Goal: Task Accomplishment & Management: Use online tool/utility

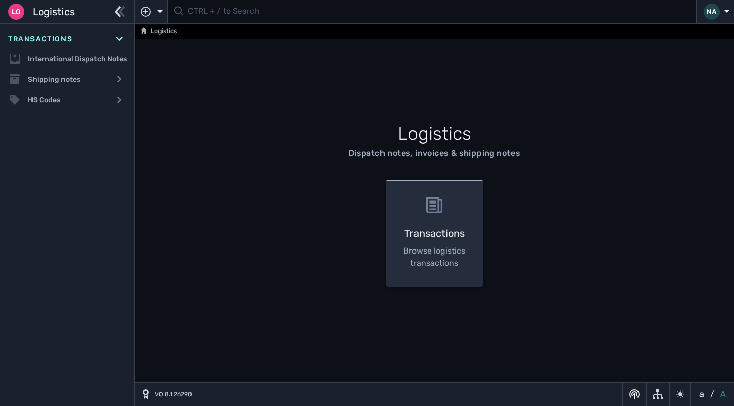
click at [215, 23] on li "Loading, please wait... 0 plugins found search results" at bounding box center [431, 11] width 529 height 23
click at [214, 17] on input "text" at bounding box center [439, 12] width 502 height 20
click at [204, 15] on input "text" at bounding box center [439, 12] width 502 height 20
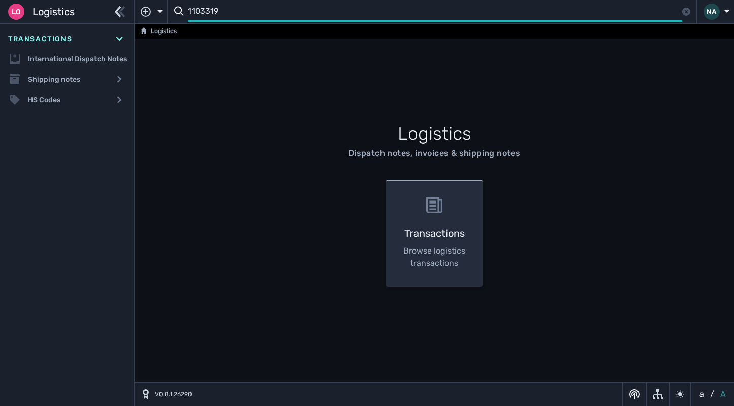
type input "1103319"
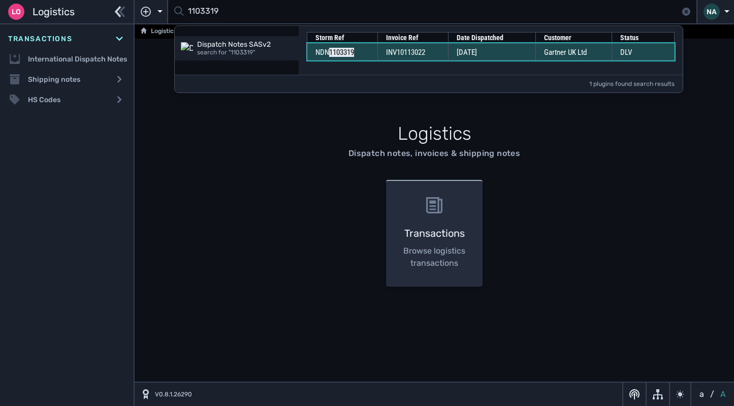
click at [444, 51] on td "INV10113022" at bounding box center [412, 51] width 71 height 17
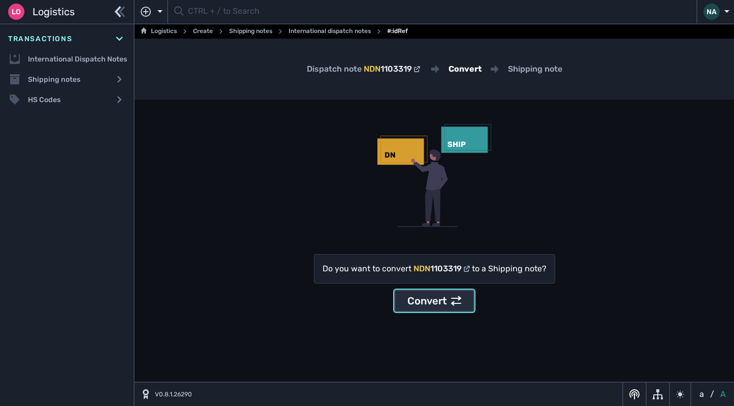
click at [428, 305] on div "Convert" at bounding box center [434, 300] width 54 height 15
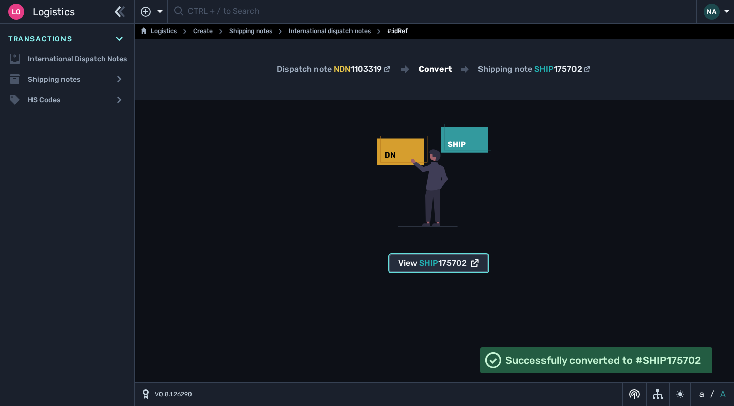
click at [433, 269] on span "SHIP 175702" at bounding box center [443, 263] width 48 height 12
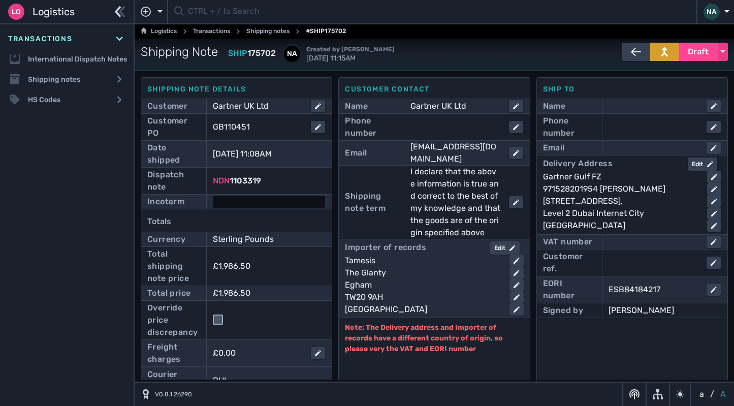
click at [270, 201] on div at bounding box center [269, 202] width 112 height 12
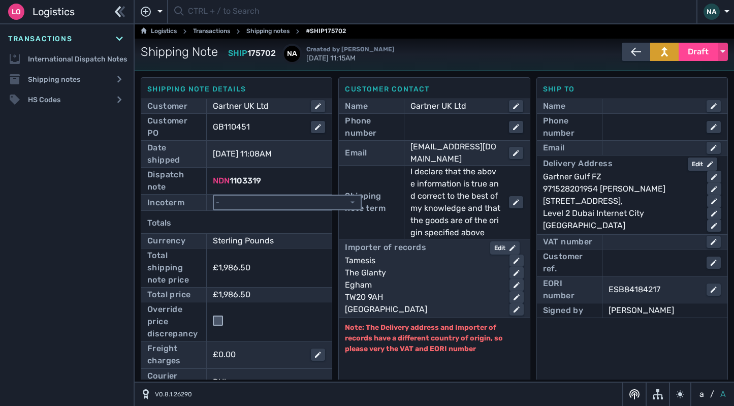
click at [280, 205] on select "- Ex Works - EXW Free Carrier - FCA Carriage Paid To - CPT Carriage Insurance P…" at bounding box center [287, 203] width 147 height 14
select select "[object Object]"
click at [214, 196] on select "- Ex Works - EXW Free Carrier - FCA Carriage Paid To - CPT Carriage Insurance P…" at bounding box center [287, 203] width 147 height 14
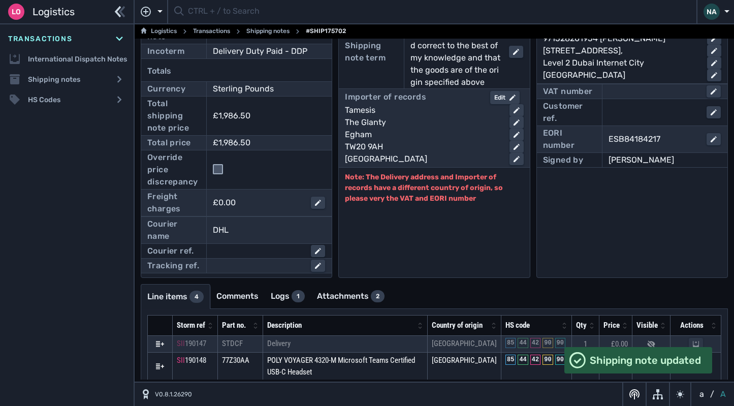
scroll to position [219, 0]
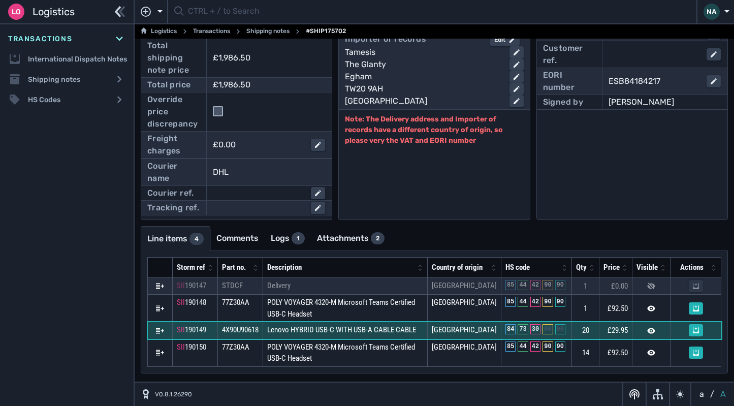
click at [323, 333] on span "Lenovo HYBRID USB-C WITH USB-A CABLE CABLE" at bounding box center [341, 329] width 149 height 9
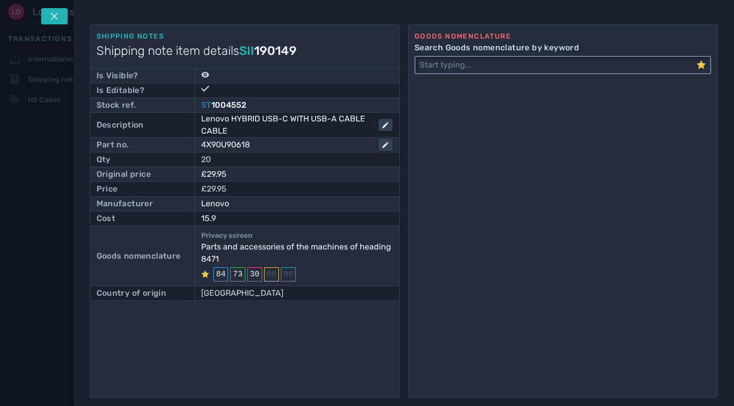
click at [478, 66] on input "Search Goods nomenclature by keyword" at bounding box center [555, 65] width 281 height 16
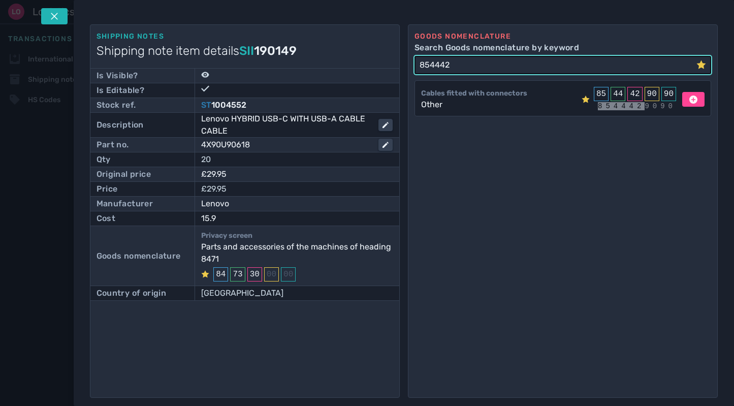
type input "854442"
click at [689, 101] on icon at bounding box center [693, 99] width 8 height 8
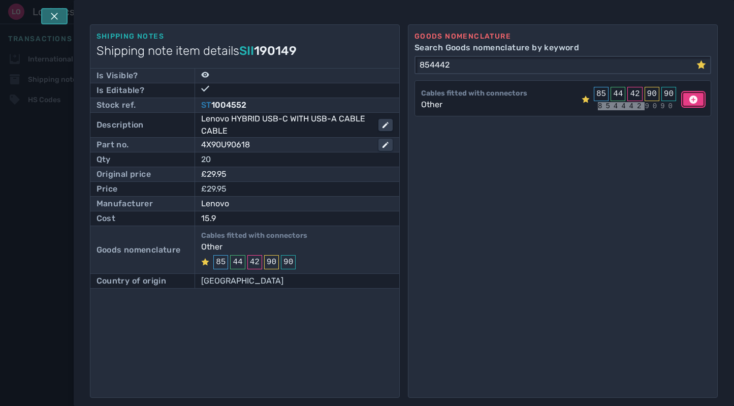
click at [55, 18] on icon at bounding box center [54, 16] width 8 height 8
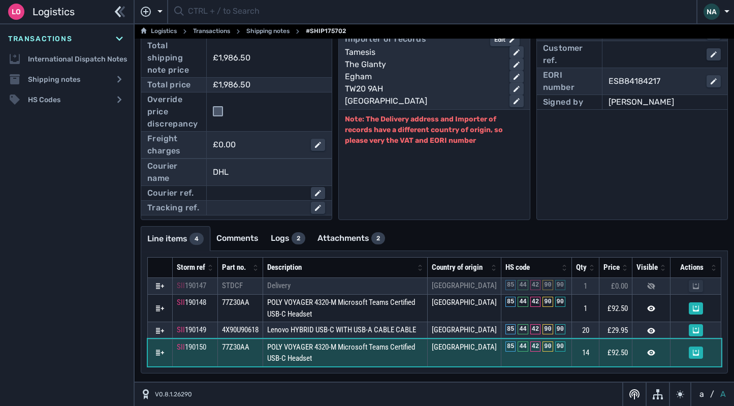
click at [374, 353] on td "POLY VOYAGER 4320-M Microsoft Teams Certified USB-C Headset" at bounding box center [345, 352] width 165 height 27
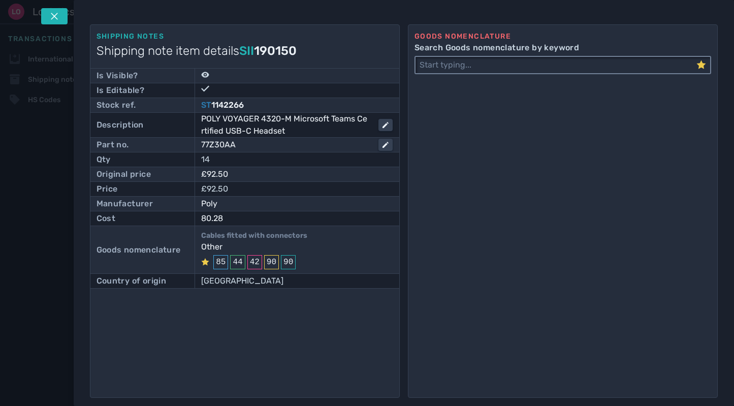
click at [463, 71] on input "Search Goods nomenclature by keyword" at bounding box center [555, 65] width 281 height 16
click at [440, 64] on input "Search Goods nomenclature by keyword" at bounding box center [555, 65] width 281 height 16
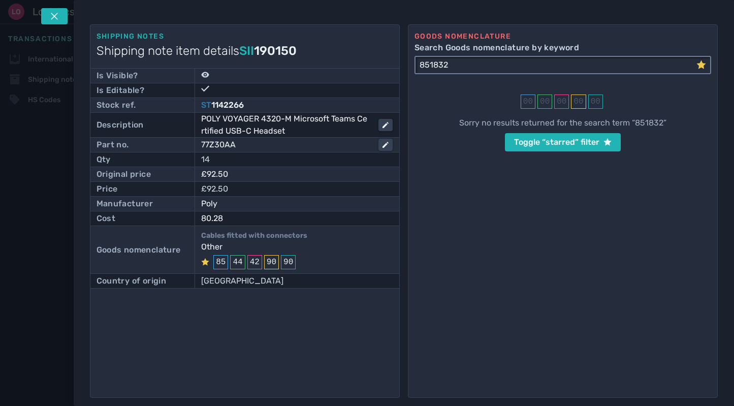
type input "851832"
click at [704, 61] on icon at bounding box center [701, 65] width 10 height 10
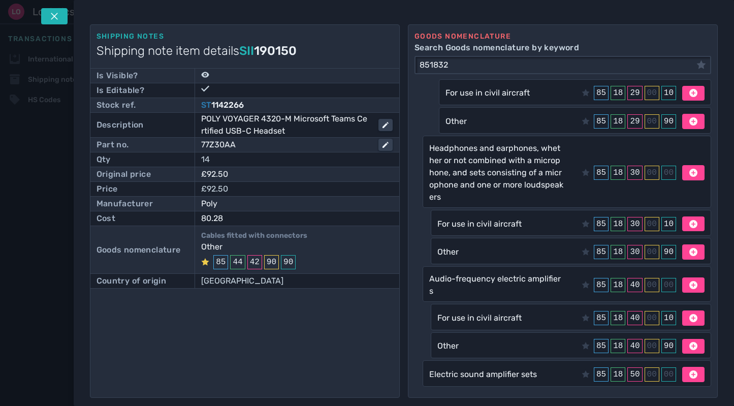
scroll to position [457, 0]
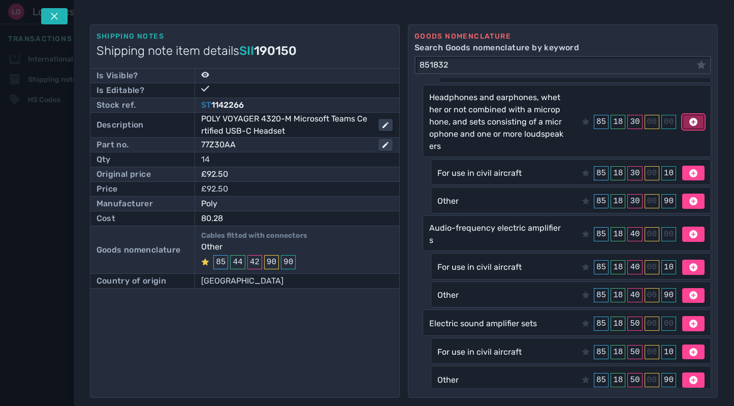
click at [689, 122] on icon at bounding box center [693, 122] width 8 height 8
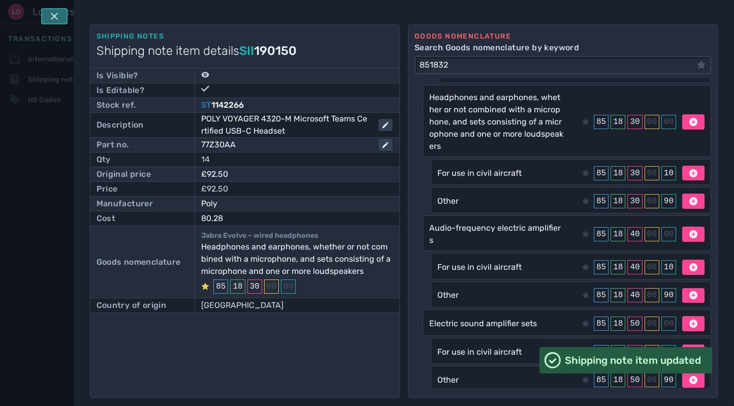
click at [59, 15] on button at bounding box center [54, 16] width 26 height 16
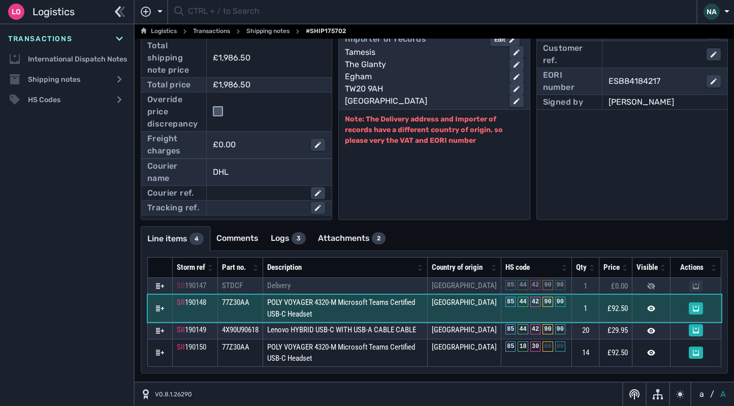
click at [382, 314] on td "POLY VOYAGER 4320-M Microsoft Teams Certified USB-C Headset" at bounding box center [345, 308] width 165 height 27
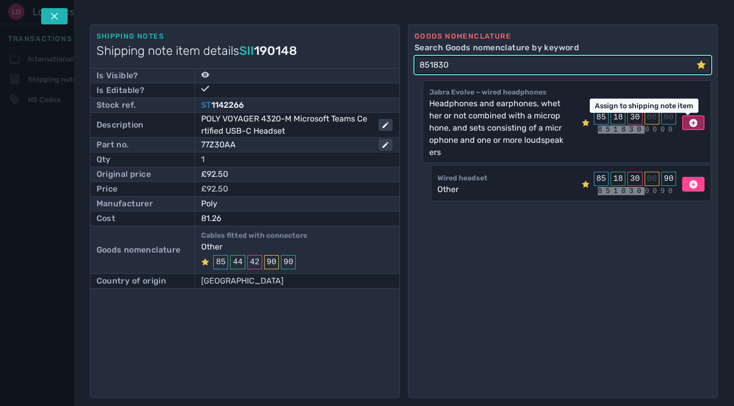
type input "851830"
click at [689, 120] on icon at bounding box center [693, 123] width 8 height 8
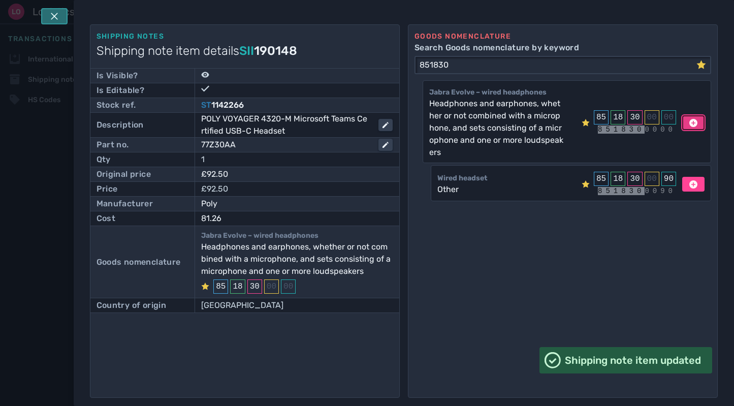
click at [51, 9] on button at bounding box center [54, 16] width 26 height 16
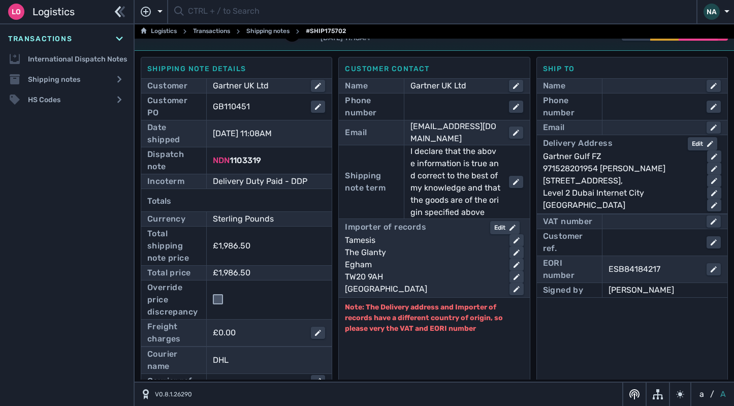
scroll to position [16, 0]
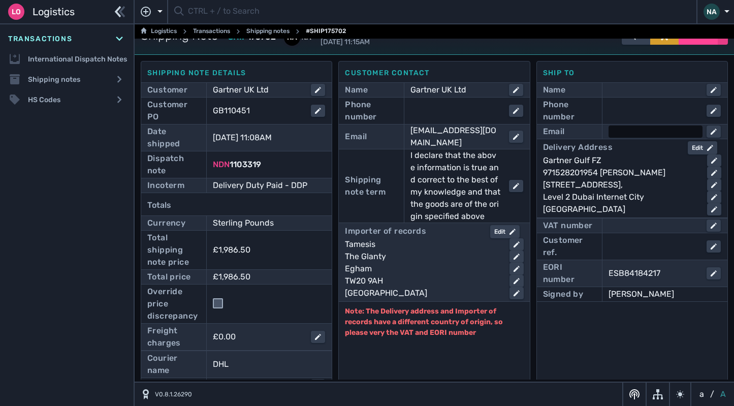
click at [612, 135] on div at bounding box center [655, 131] width 94 height 12
paste input "Eric.Hoerl@gartner.com"
type input "Eric.Hoerl@gartner.com"
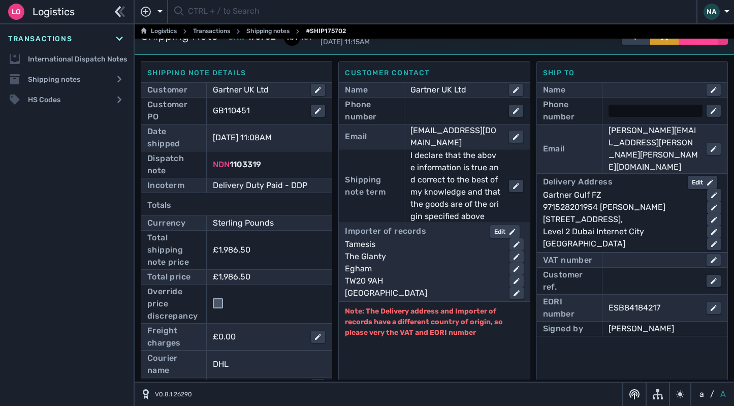
click at [640, 114] on div at bounding box center [655, 111] width 94 height 12
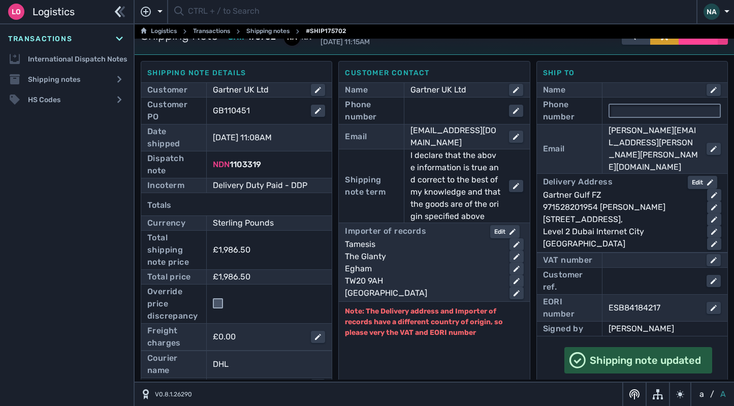
click at [638, 110] on input "text" at bounding box center [664, 111] width 110 height 12
paste input "971528201954"
type input "971528201954"
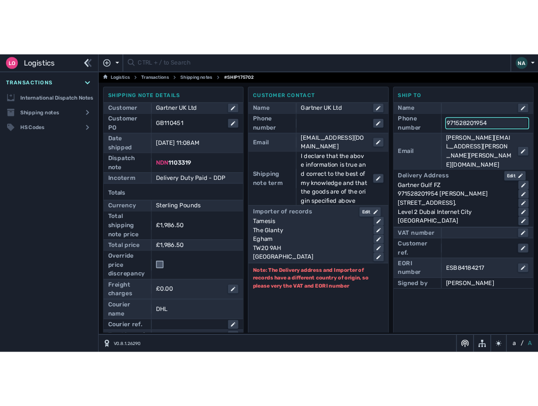
scroll to position [0, 0]
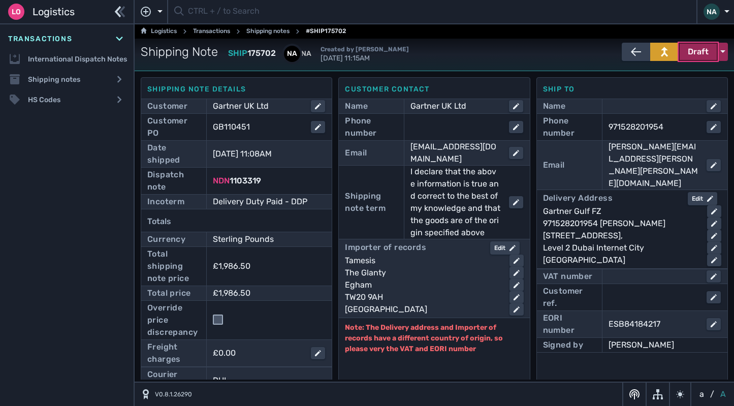
click at [690, 55] on span "Draft" at bounding box center [698, 52] width 21 height 12
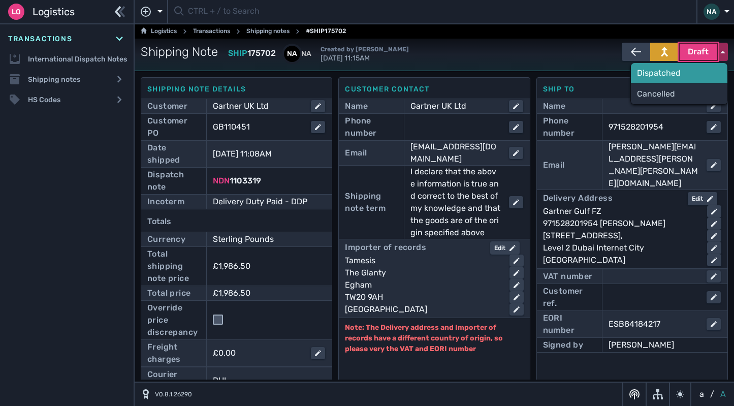
click at [652, 76] on div "Dispatched" at bounding box center [679, 73] width 96 height 20
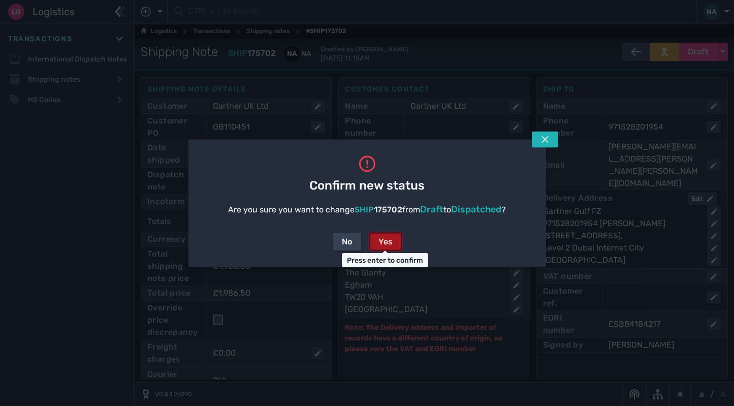
click at [385, 244] on div "Yes" at bounding box center [385, 241] width 14 height 12
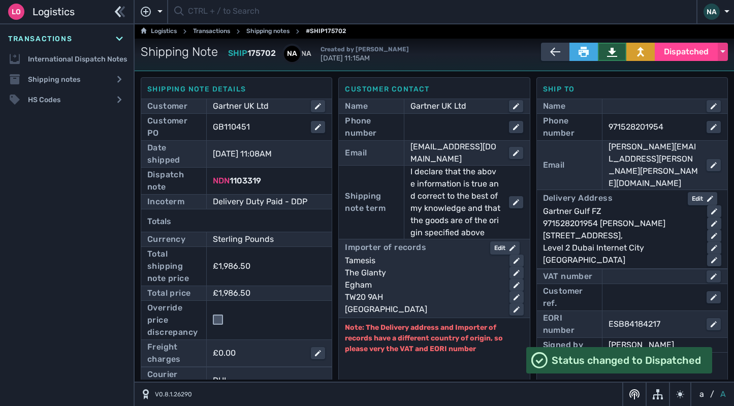
click at [607, 52] on icon at bounding box center [612, 52] width 10 height 10
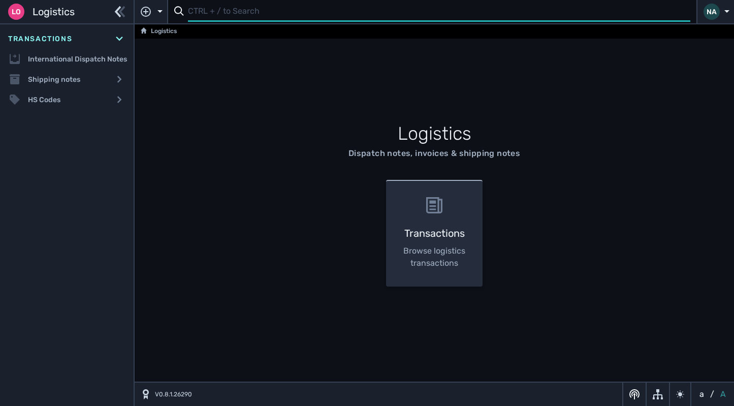
click at [201, 13] on input "text" at bounding box center [439, 12] width 502 height 20
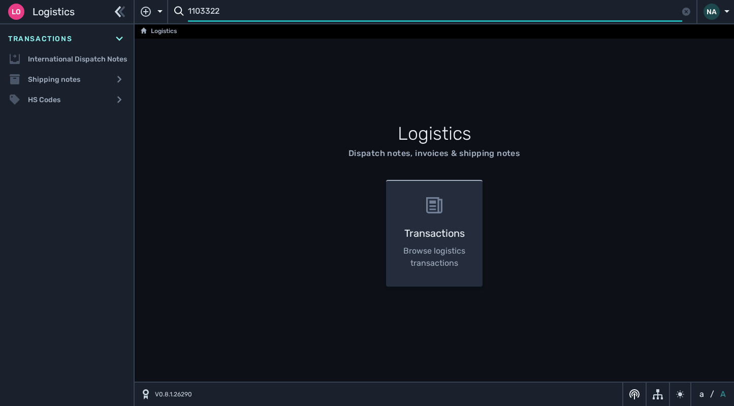
type input "1103322"
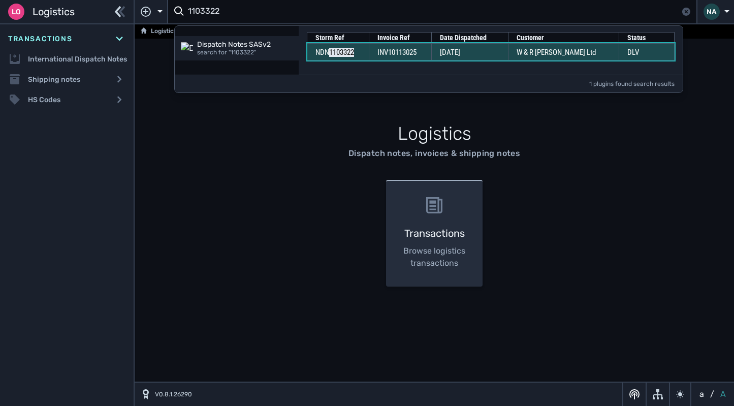
click at [502, 55] on td "[DATE]" at bounding box center [470, 51] width 77 height 17
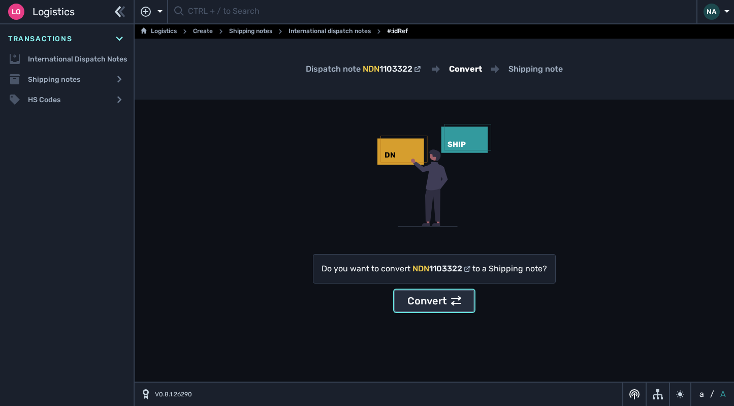
click at [436, 307] on div "Convert" at bounding box center [434, 300] width 54 height 15
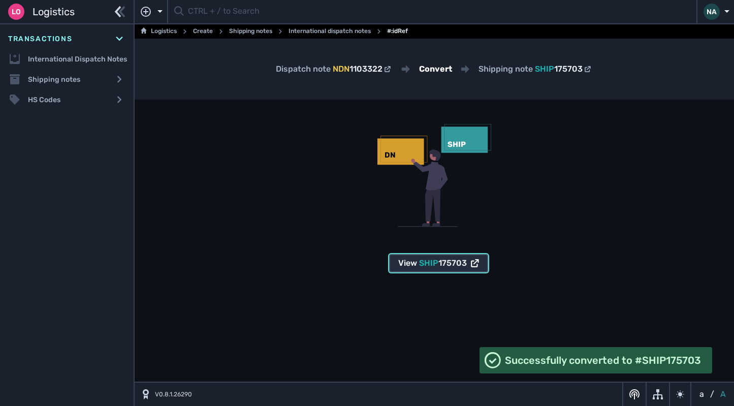
click at [426, 263] on span "SHIP" at bounding box center [428, 263] width 19 height 10
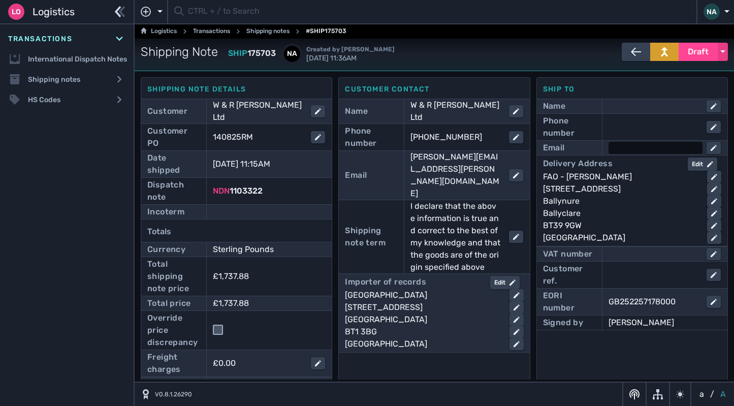
click at [625, 149] on div at bounding box center [655, 148] width 94 height 12
paste input "mark.mitchell@wrbarnett.com"
type input "mark.mitchell@wrbarnett.com"
click at [631, 125] on div at bounding box center [655, 127] width 94 height 12
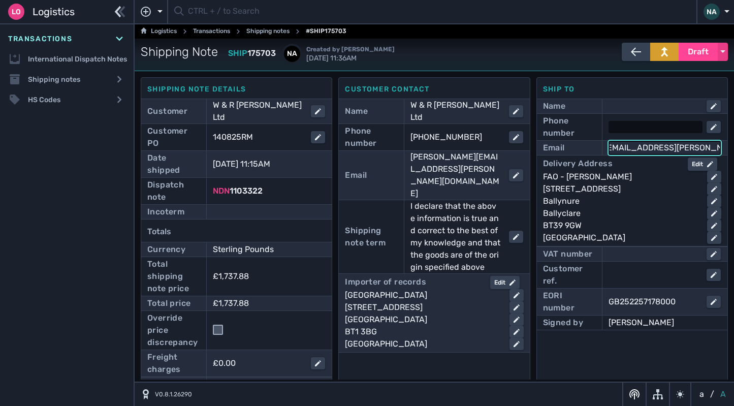
scroll to position [0, 0]
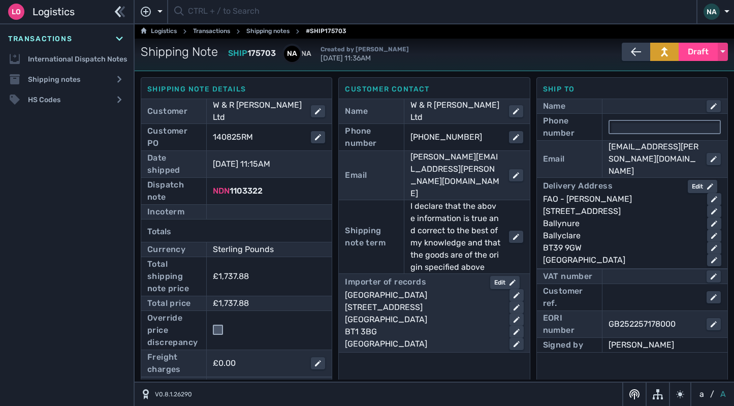
click at [654, 129] on input "text" at bounding box center [664, 127] width 110 height 12
paste input "07737 585489"
type input "07737 585489"
click at [238, 206] on div at bounding box center [269, 212] width 112 height 12
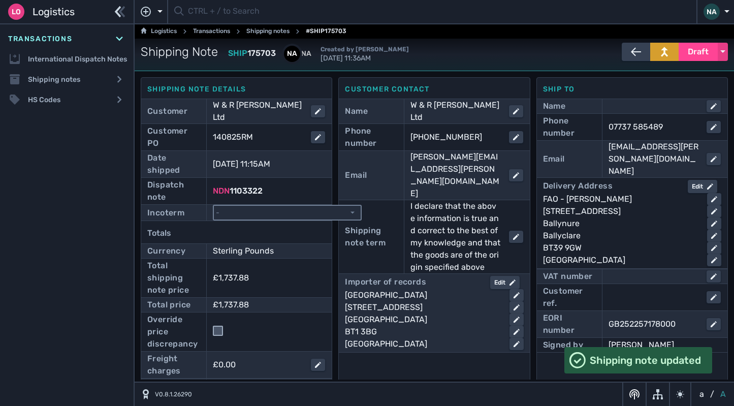
click at [279, 206] on select "- Ex Works - EXW Free Carrier - FCA Carriage Paid To - CPT Carriage Insurance P…" at bounding box center [287, 213] width 147 height 14
select select "[object Object]"
click at [214, 206] on select "- Ex Works - EXW Free Carrier - FCA Carriage Paid To - CPT Carriage Insurance P…" at bounding box center [287, 213] width 147 height 14
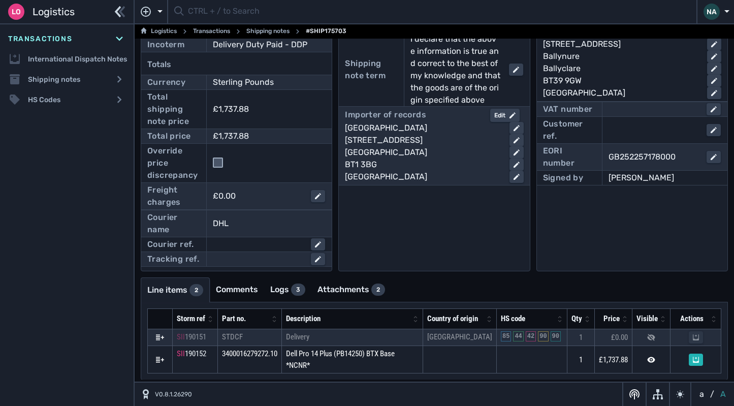
scroll to position [175, 0]
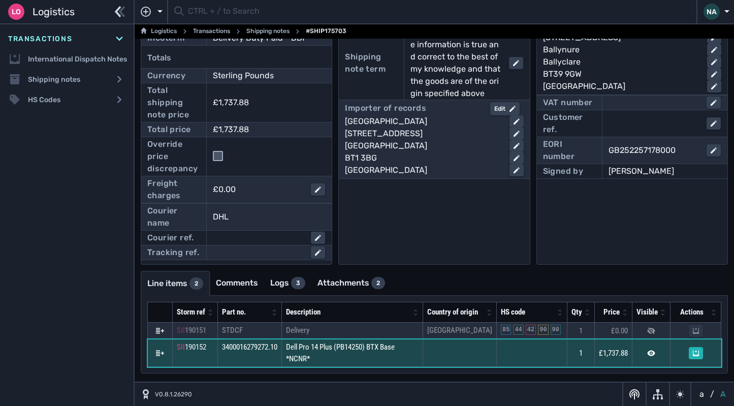
click at [386, 357] on td "Dell Pro 14 Plus (PB14250) BTX Base *NCNR*" at bounding box center [352, 352] width 141 height 27
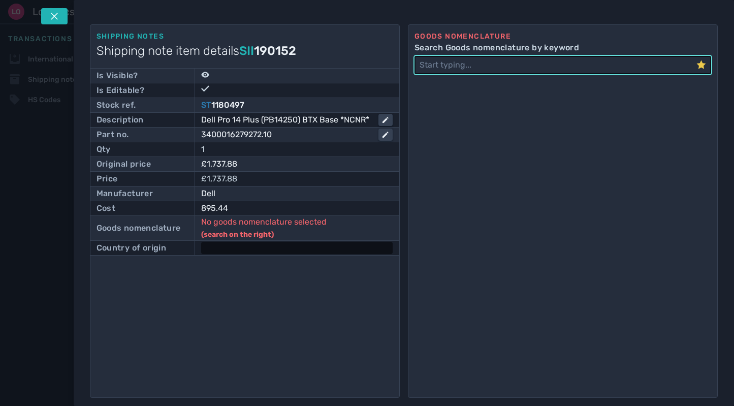
click at [220, 247] on div at bounding box center [296, 248] width 191 height 12
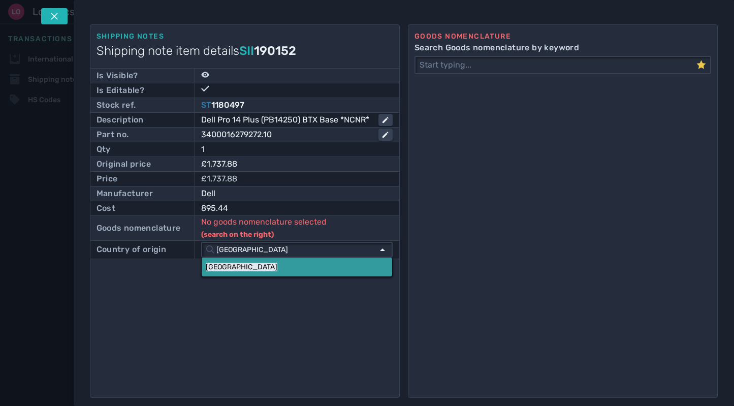
click at [223, 268] on mark "China" at bounding box center [242, 267] width 72 height 9
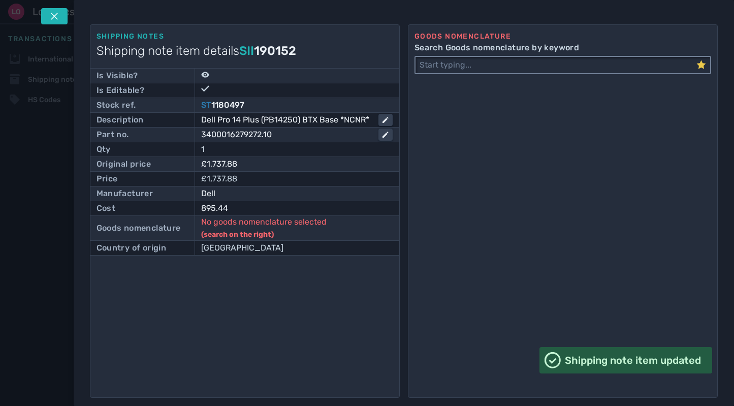
click at [456, 62] on input "Search Goods nomenclature by keyword" at bounding box center [555, 65] width 281 height 16
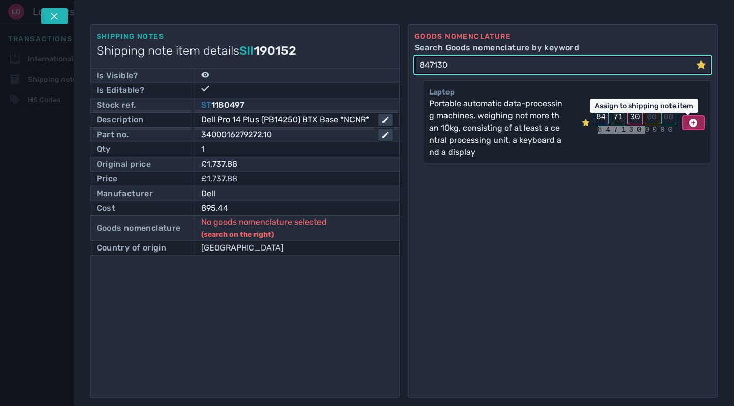
type input "847130"
click at [682, 123] on button at bounding box center [693, 122] width 22 height 15
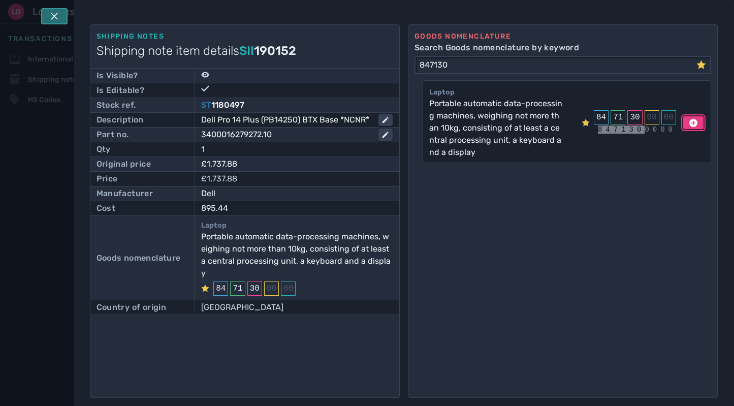
click at [52, 19] on icon at bounding box center [54, 16] width 8 height 8
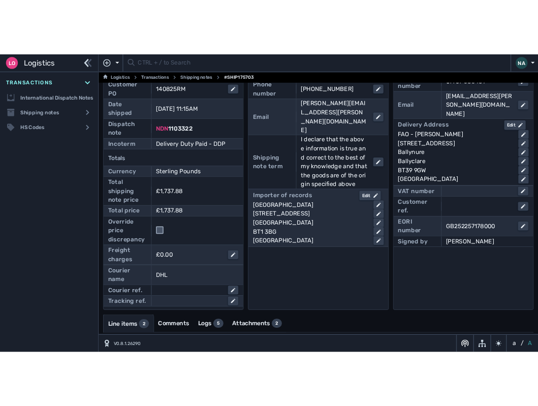
scroll to position [0, 0]
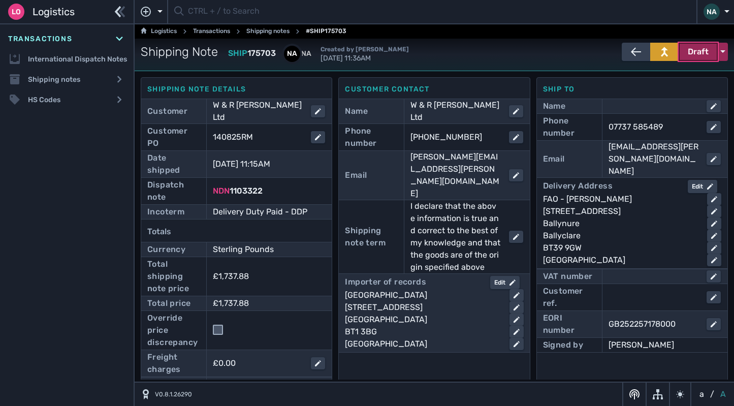
click at [692, 57] on span "Draft" at bounding box center [698, 52] width 21 height 12
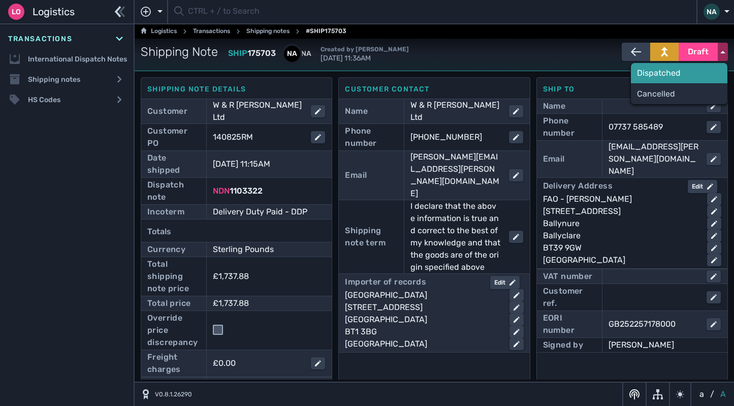
click at [661, 75] on div "Dispatched" at bounding box center [679, 73] width 96 height 20
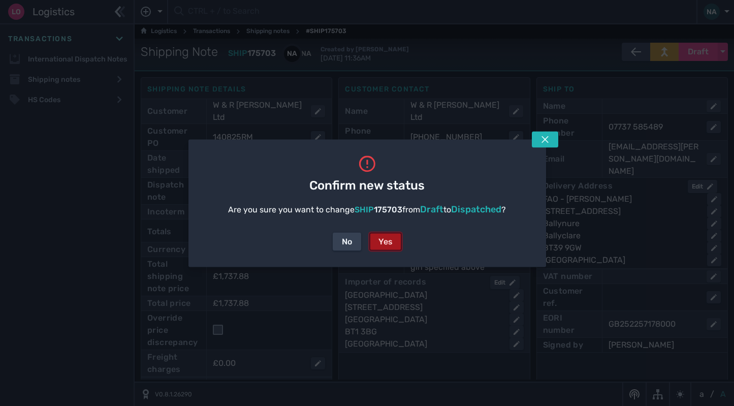
click at [384, 244] on div "Yes" at bounding box center [385, 241] width 14 height 12
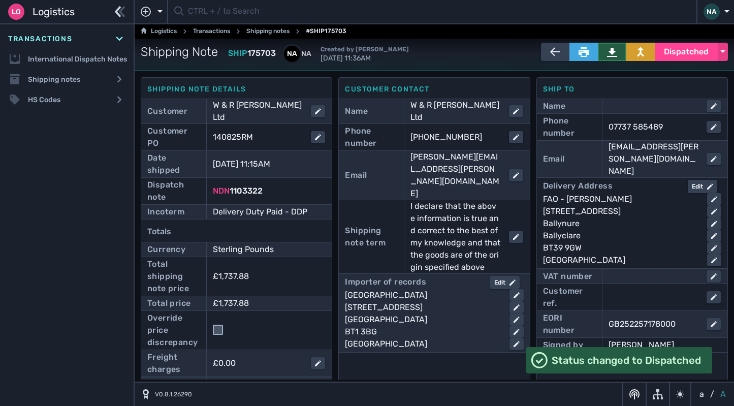
click at [613, 53] on button at bounding box center [612, 52] width 28 height 18
